Goal: Find specific page/section: Find specific page/section

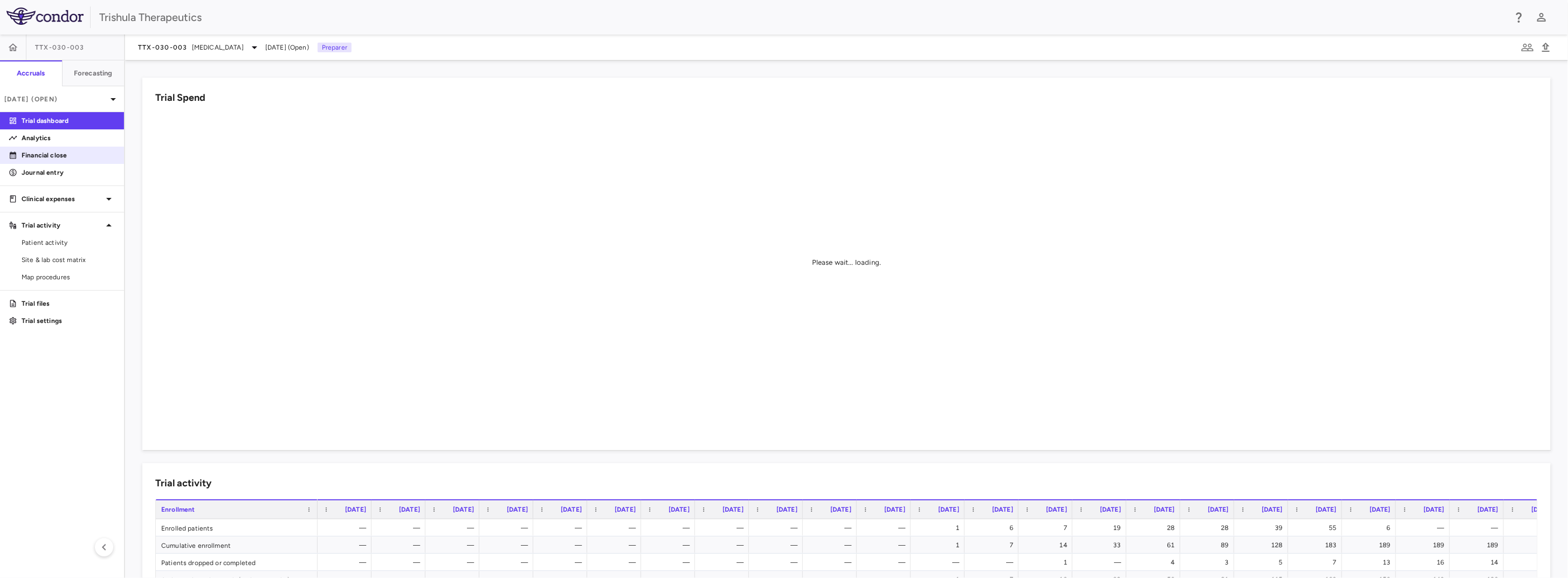
click at [33, 153] on p "Financial close" at bounding box center [68, 155] width 94 height 9
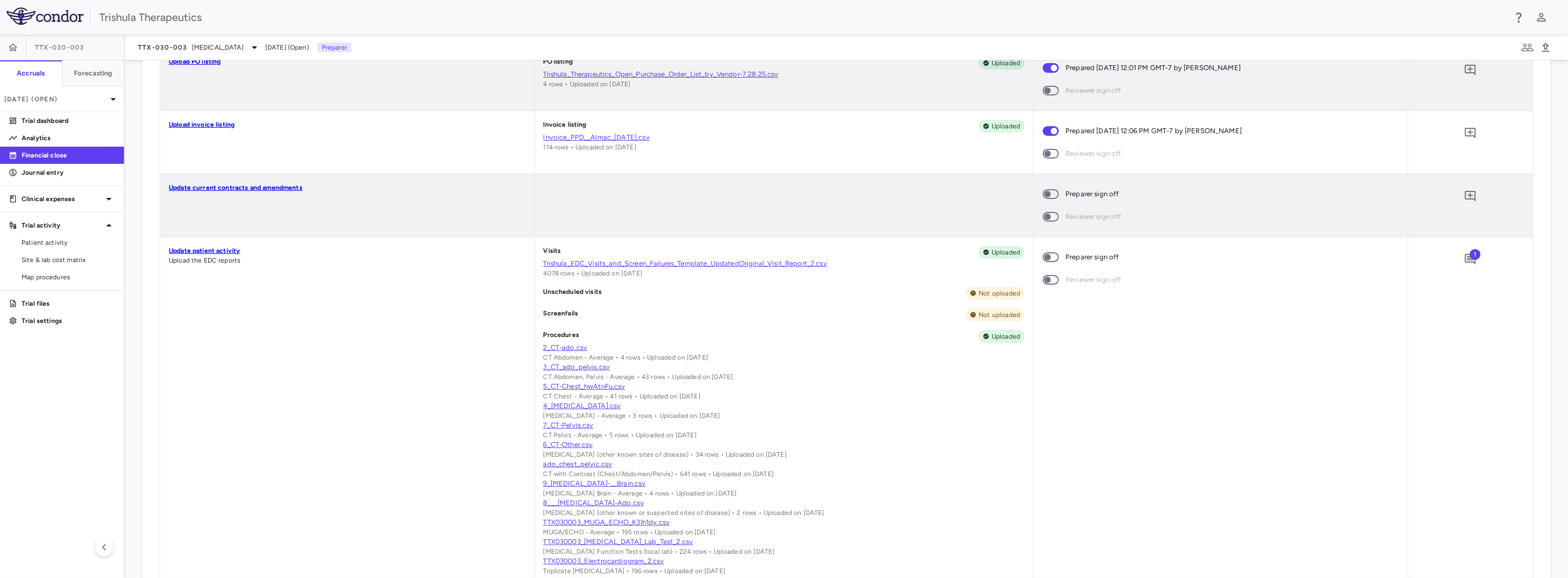
scroll to position [251, 0]
